Goal: Transaction & Acquisition: Purchase product/service

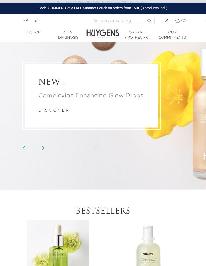
scroll to position [42, 0]
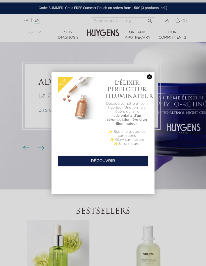
click at [151, 76] on link at bounding box center [149, 77] width 7 height 5
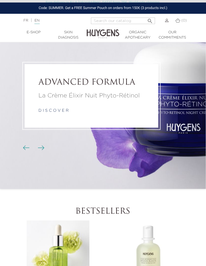
click at [41, 150] on img "Carousel buttons" at bounding box center [41, 148] width 7 height 5
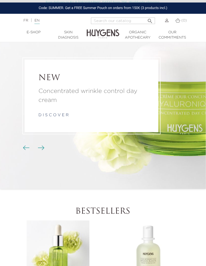
click at [59, 117] on link "d i s c o v e r" at bounding box center [53, 115] width 30 height 4
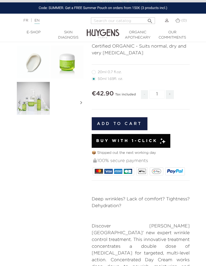
scroll to position [93, 0]
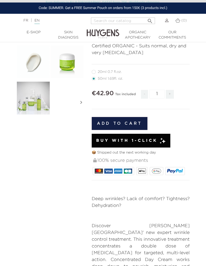
click at [94, 71] on label27"] "20ml 0.7 fl.oz." at bounding box center [110, 72] width 36 height 4
radio input "true"
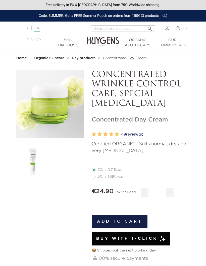
click at [87, 59] on strong "Day products" at bounding box center [84, 58] width 24 height 4
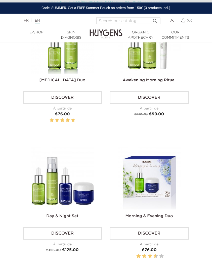
scroll to position [1336, 0]
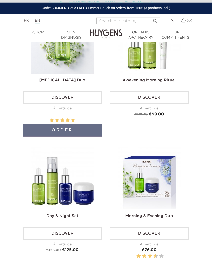
click at [60, 70] on img at bounding box center [62, 42] width 63 height 63
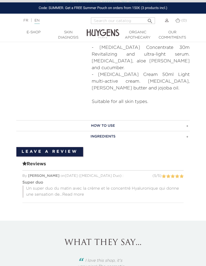
scroll to position [257, 0]
